Goal: Task Accomplishment & Management: Use online tool/utility

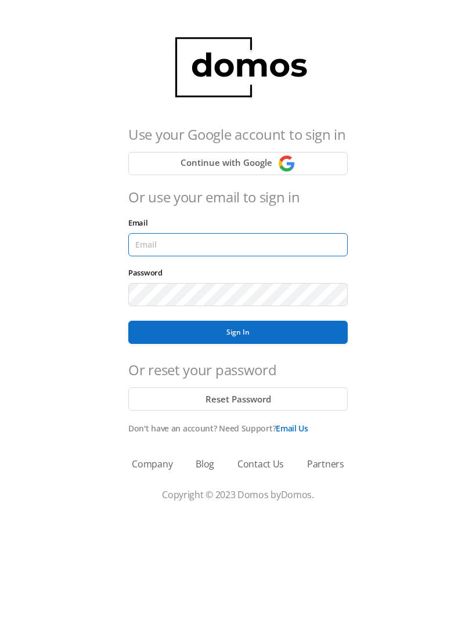
type input "[EMAIL_ADDRESS][DOMAIN_NAME]"
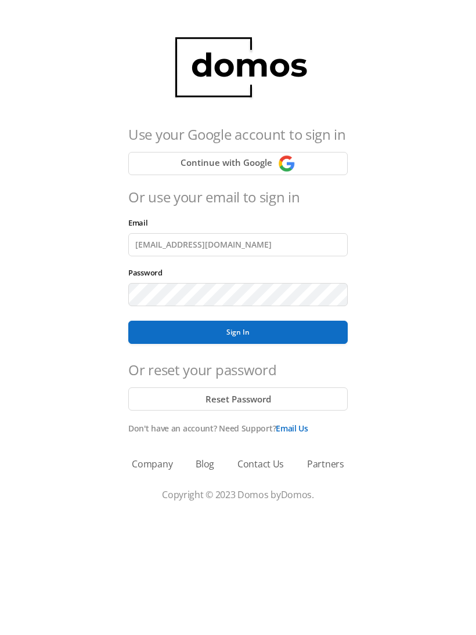
click at [238, 332] on button "Sign In" at bounding box center [237, 332] width 219 height 23
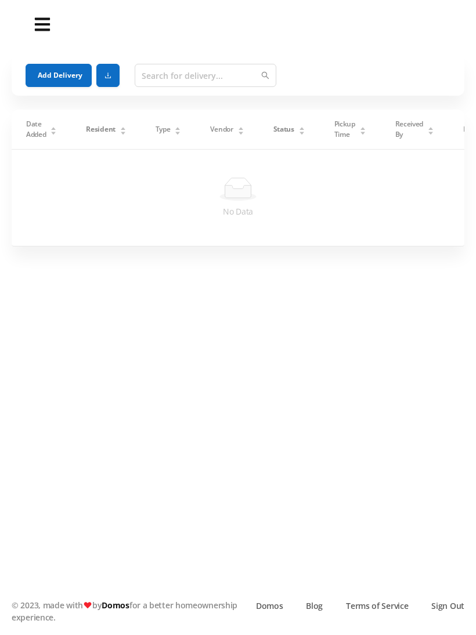
click at [50, 70] on button "Add Delivery" at bounding box center [59, 75] width 66 height 23
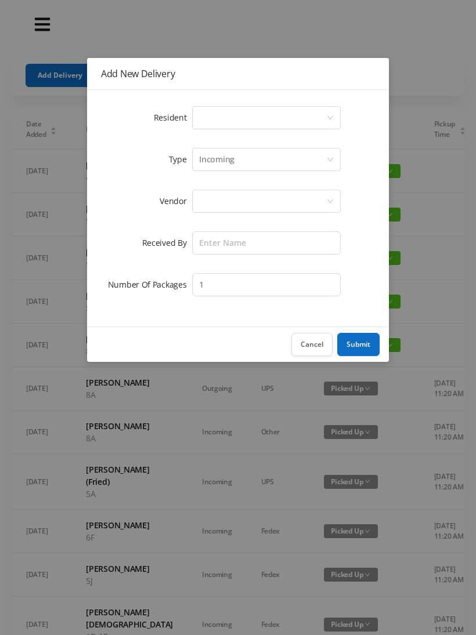
click at [324, 352] on button "Cancel" at bounding box center [311, 344] width 41 height 23
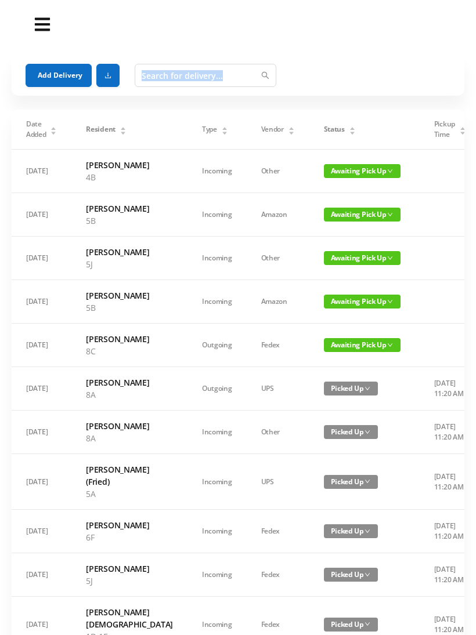
click at [57, 78] on button "Add Delivery" at bounding box center [59, 75] width 66 height 23
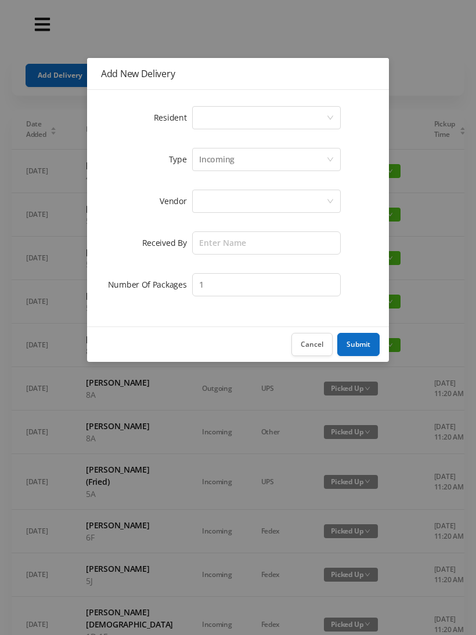
click at [199, 107] on div "Select a person" at bounding box center [262, 118] width 127 height 22
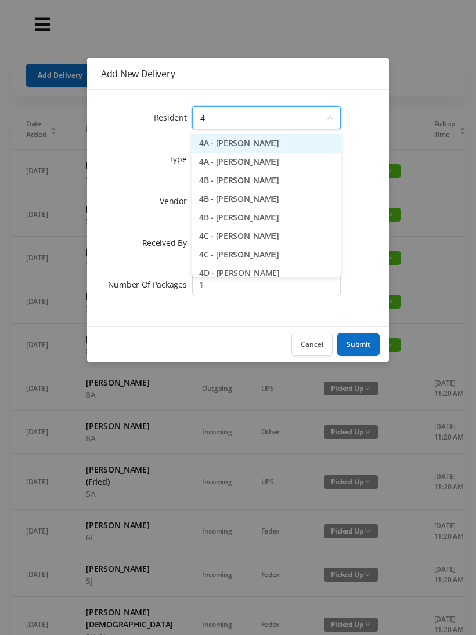
type input "4f"
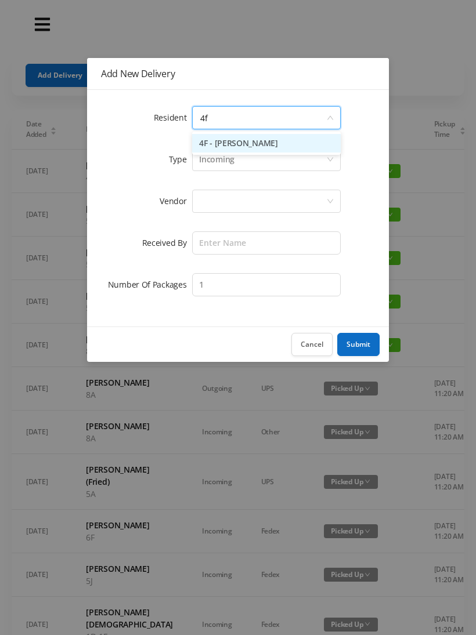
click at [218, 139] on li "4F - [PERSON_NAME]" at bounding box center [266, 143] width 149 height 19
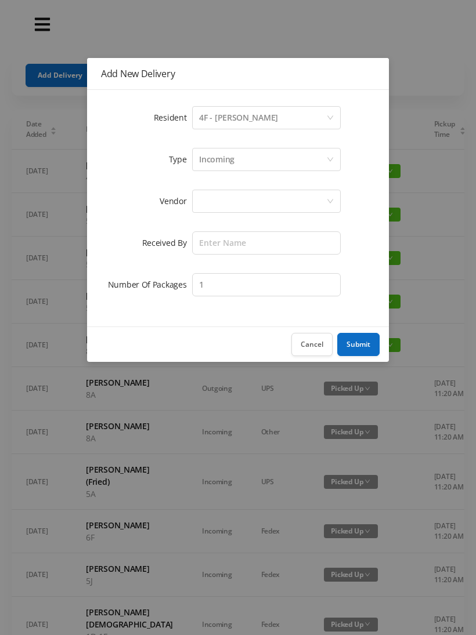
click at [201, 201] on div at bounding box center [262, 201] width 127 height 22
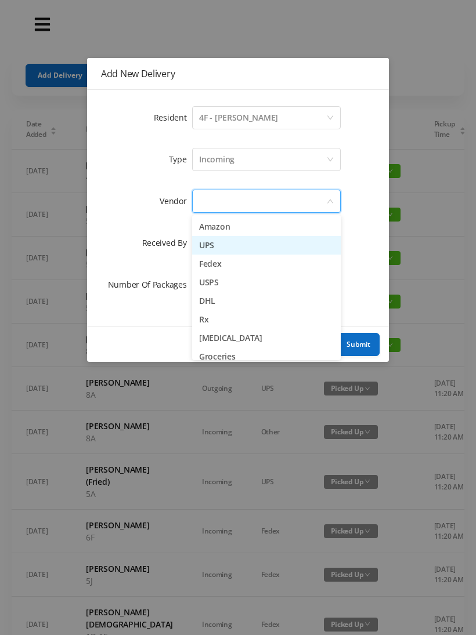
click at [198, 244] on li "UPS" at bounding box center [266, 245] width 149 height 19
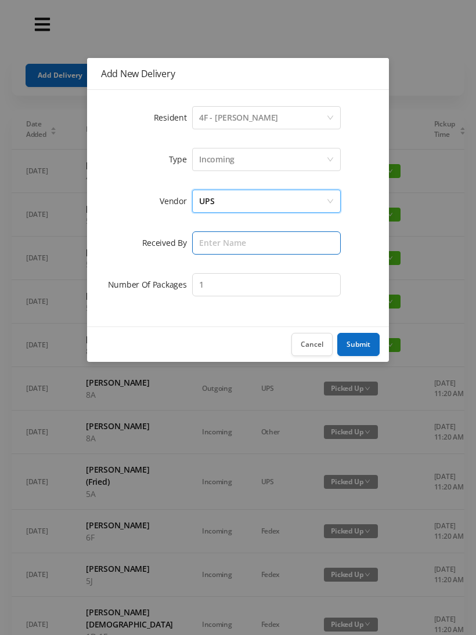
click at [201, 240] on input "text" at bounding box center [266, 242] width 149 height 23
type input "[PERSON_NAME]"
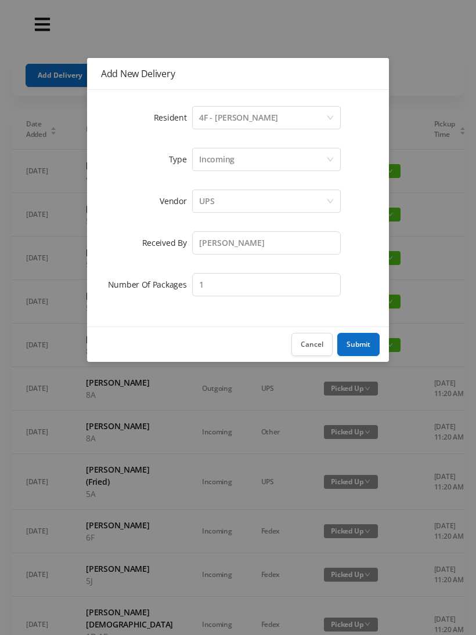
click at [367, 342] on button "Submit" at bounding box center [358, 344] width 42 height 23
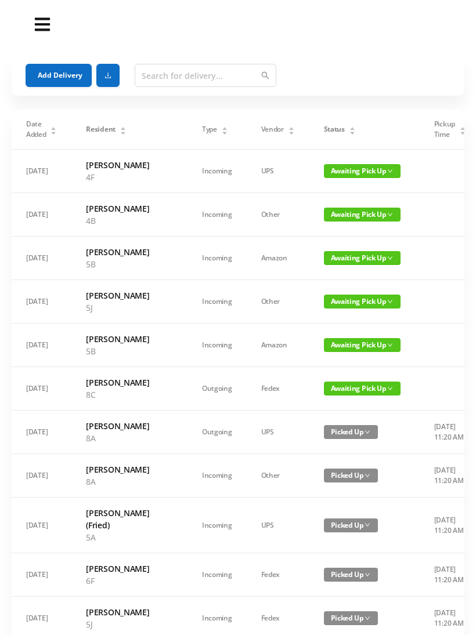
click at [64, 70] on button "Add Delivery" at bounding box center [59, 75] width 66 height 23
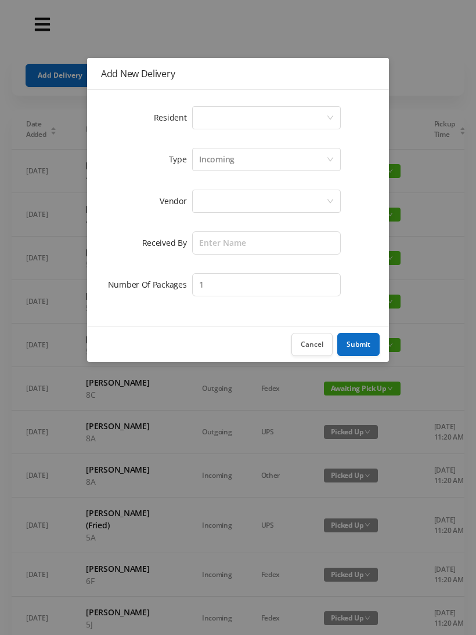
click at [196, 114] on div "Select a person" at bounding box center [266, 117] width 149 height 23
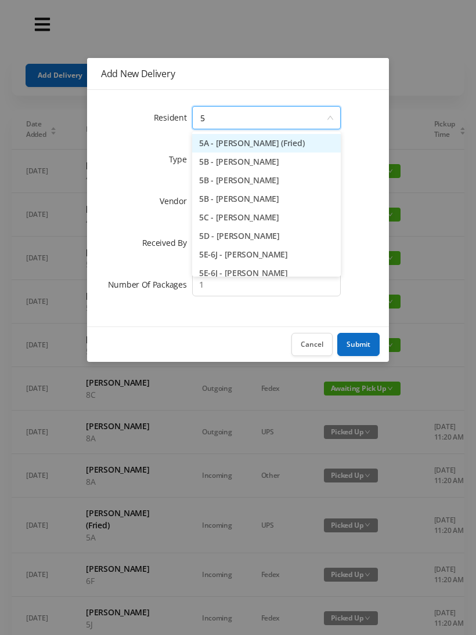
type input "5a"
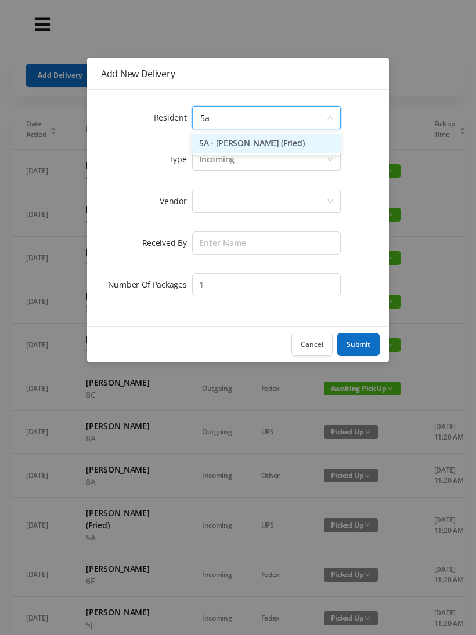
click at [242, 146] on li "5A - [PERSON_NAME] (Fried)" at bounding box center [266, 143] width 149 height 19
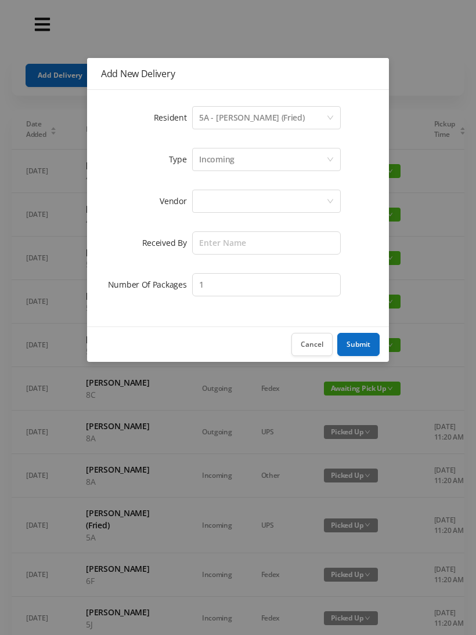
click at [200, 194] on div at bounding box center [262, 201] width 127 height 22
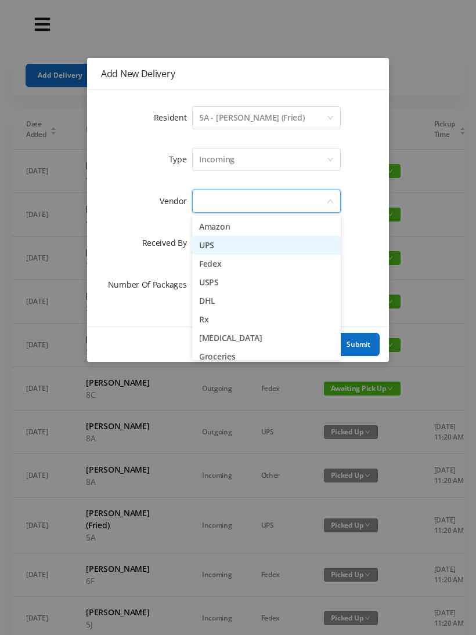
click at [197, 240] on li "UPS" at bounding box center [266, 245] width 149 height 19
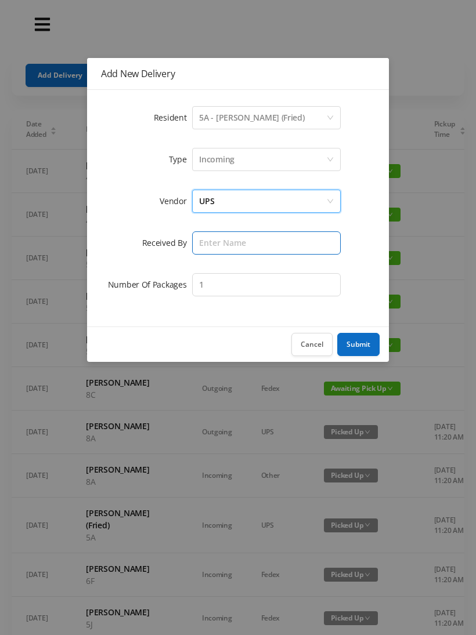
click at [204, 244] on input "text" at bounding box center [266, 242] width 149 height 23
type input "[PERSON_NAME]"
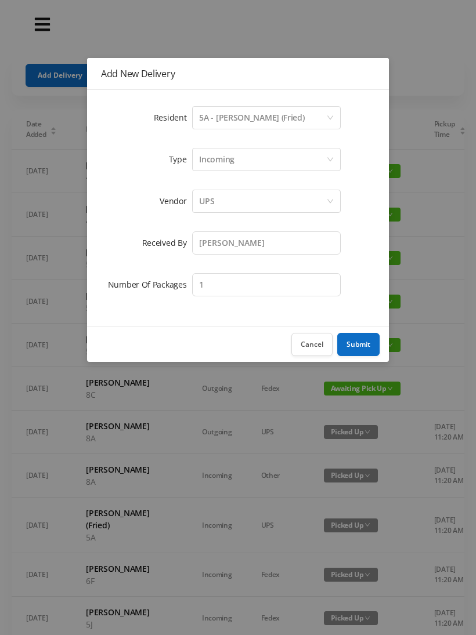
click at [361, 344] on button "Submit" at bounding box center [358, 344] width 42 height 23
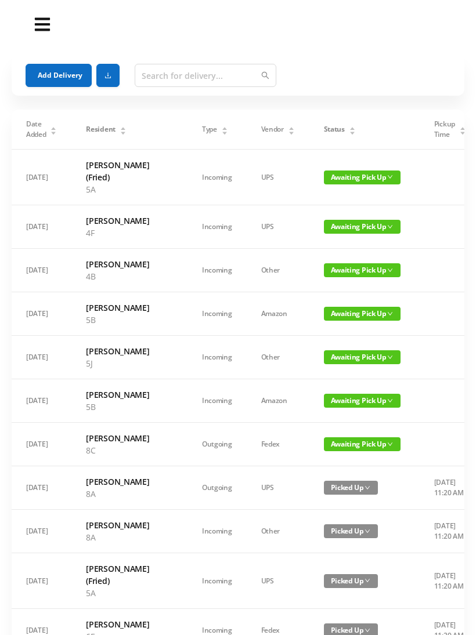
click at [46, 73] on button "Add Delivery" at bounding box center [59, 75] width 66 height 23
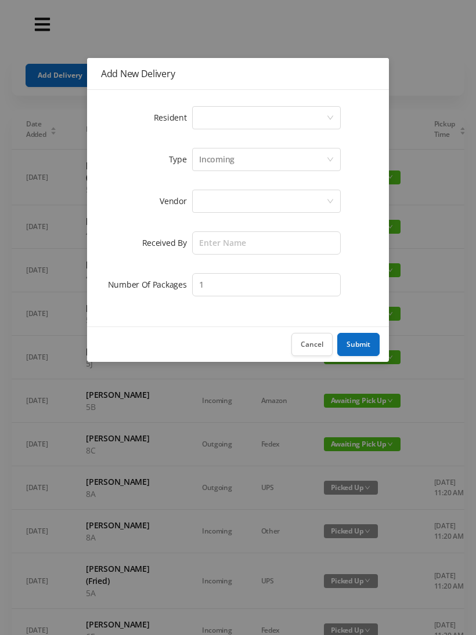
click at [204, 107] on div "Select a person" at bounding box center [262, 118] width 127 height 22
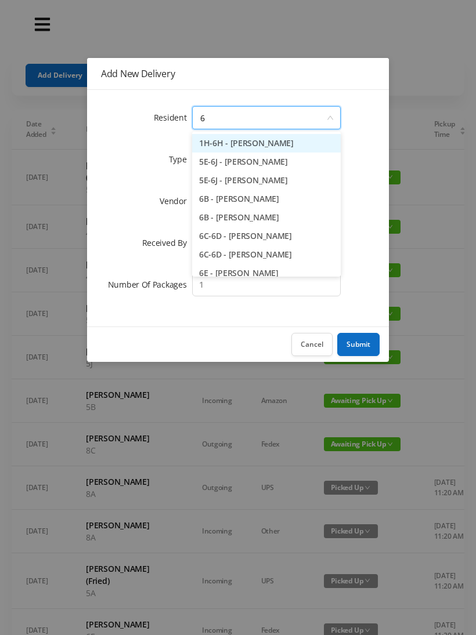
type input "6g"
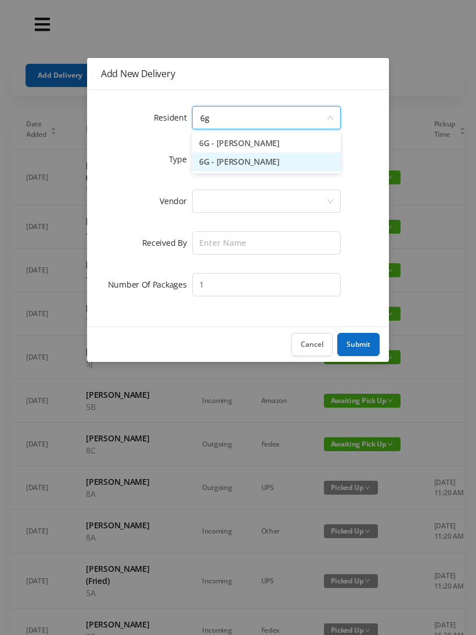
click at [226, 162] on li "6G - [PERSON_NAME]" at bounding box center [266, 162] width 149 height 19
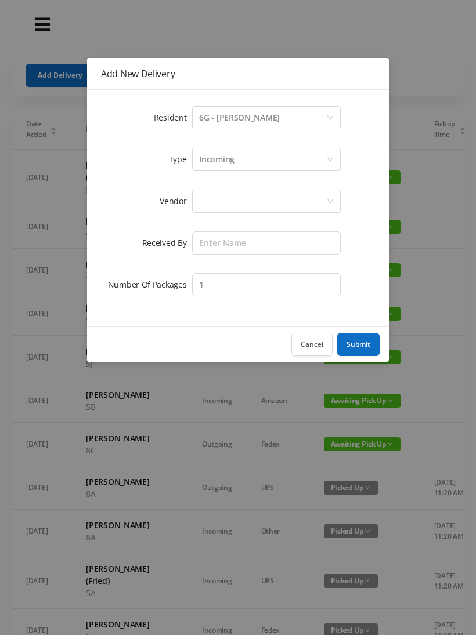
click at [202, 195] on div at bounding box center [262, 201] width 127 height 22
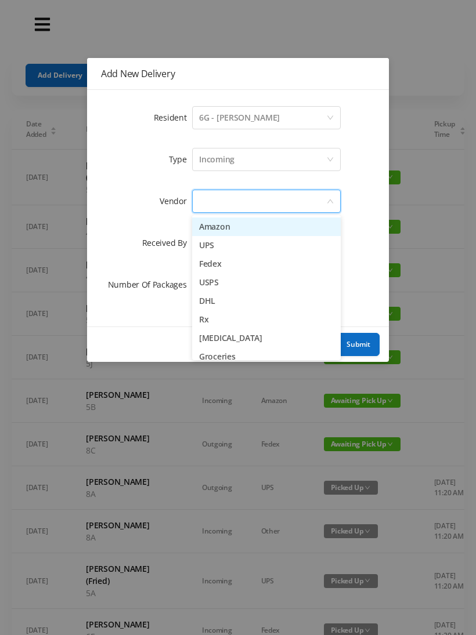
click at [201, 248] on li "UPS" at bounding box center [266, 245] width 149 height 19
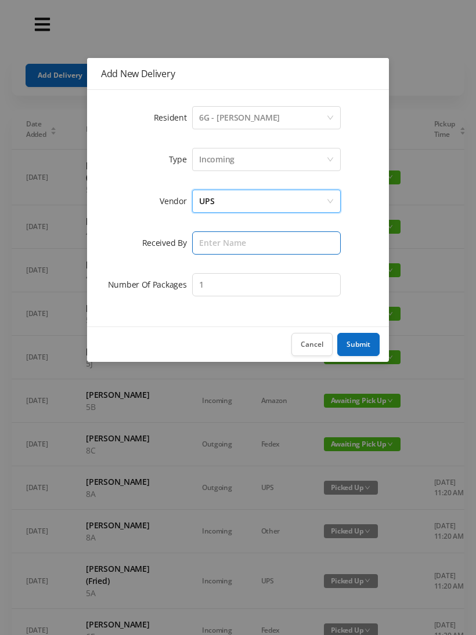
click at [200, 249] on input "text" at bounding box center [266, 242] width 149 height 23
type input "[PERSON_NAME]"
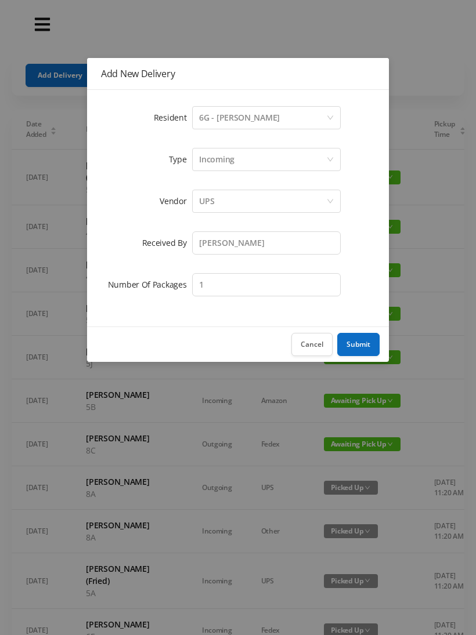
click at [356, 341] on button "Submit" at bounding box center [358, 344] width 42 height 23
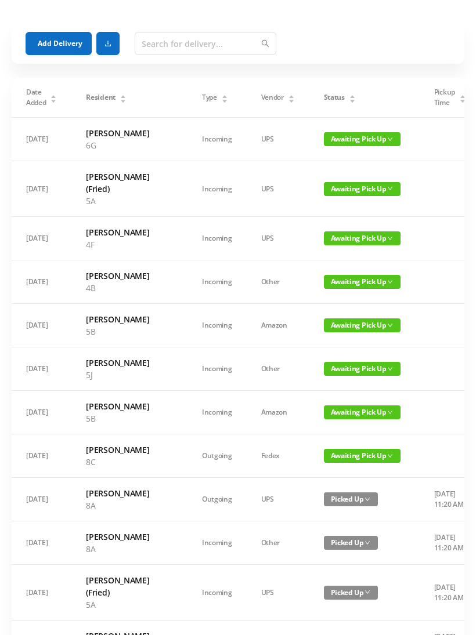
scroll to position [36, 0]
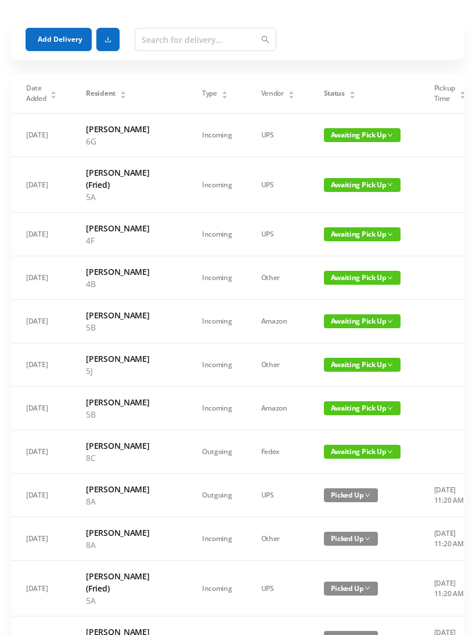
click at [324, 459] on span "Awaiting Pick Up" at bounding box center [362, 452] width 77 height 14
click at [302, 582] on link "Picked Up" at bounding box center [327, 584] width 75 height 19
